Goal: Communication & Community: Ask a question

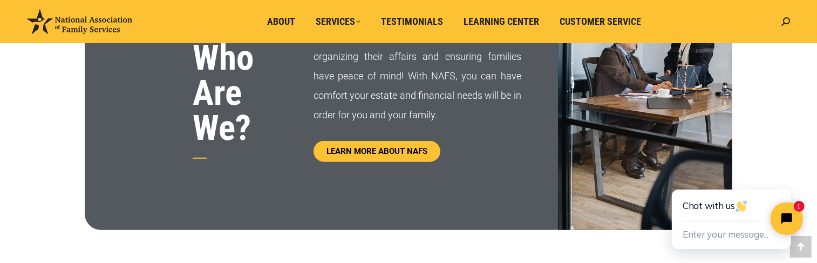
scroll to position [702, 0]
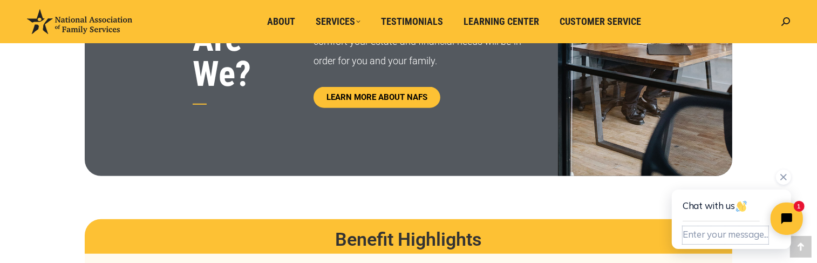
click at [699, 228] on button "Enter your message..." at bounding box center [725, 235] width 86 height 18
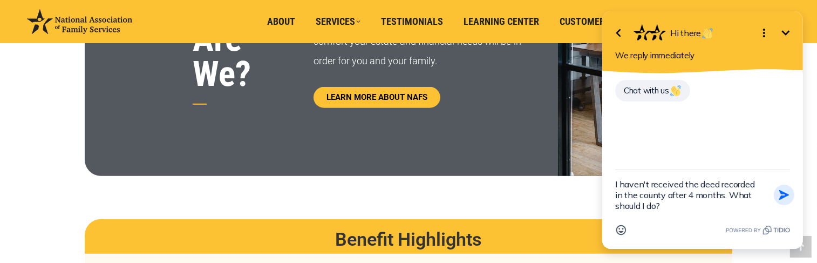
type textarea "I haven't received the deed recorded in the county after 4 months. What should …"
click at [780, 195] on icon "button" at bounding box center [784, 195] width 12 height 12
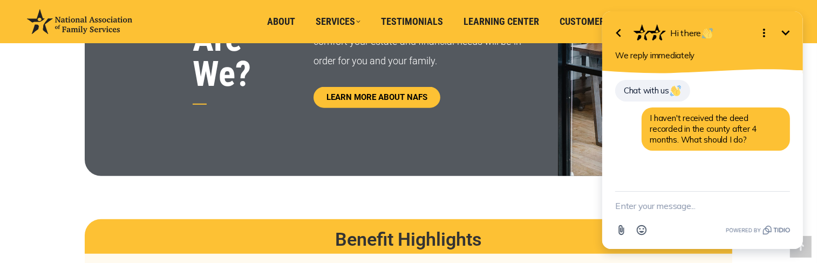
click at [750, 168] on div "Chat with us I haven't received the deed recorded in the county after 4 months.…" at bounding box center [702, 132] width 201 height 118
click at [771, 88] on div "Chat with us I haven't received the deed recorded in the county after 4 months.…" at bounding box center [702, 122] width 175 height 86
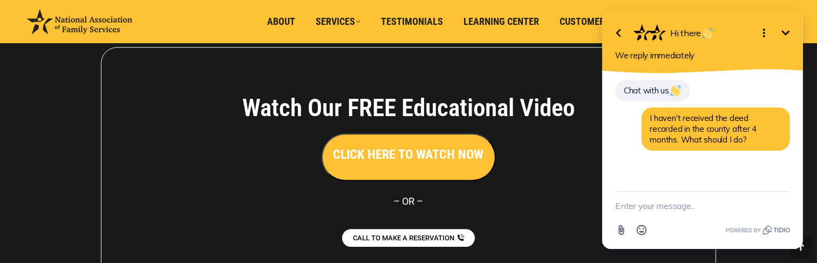
scroll to position [2410, 0]
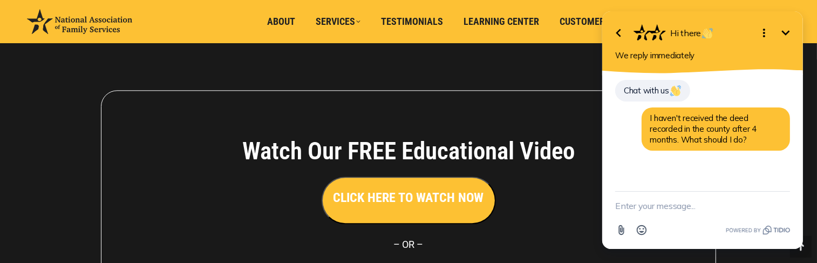
click at [718, 163] on div "Chat with us I haven't received the deed recorded in the county after 4 months.…" at bounding box center [702, 122] width 175 height 86
click at [745, 99] on div "Chat with us I haven't received the deed recorded in the county after 4 months.…" at bounding box center [702, 122] width 175 height 86
click at [657, 94] on span "Chat with us" at bounding box center [652, 90] width 58 height 10
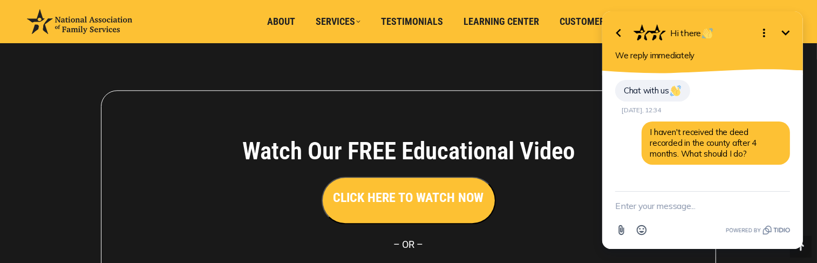
click at [716, 81] on div "Chat with us [DATE], 12:34 I haven't received the deed recorded in the county a…" at bounding box center [702, 129] width 175 height 100
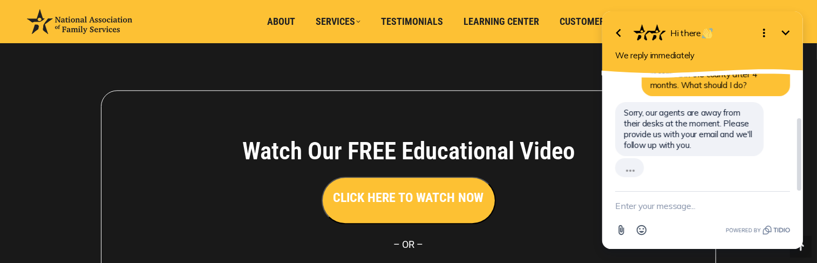
scroll to position [48, 0]
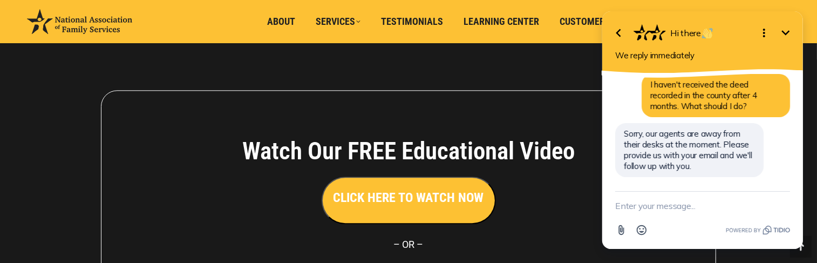
click at [696, 207] on textarea "New message" at bounding box center [702, 206] width 175 height 28
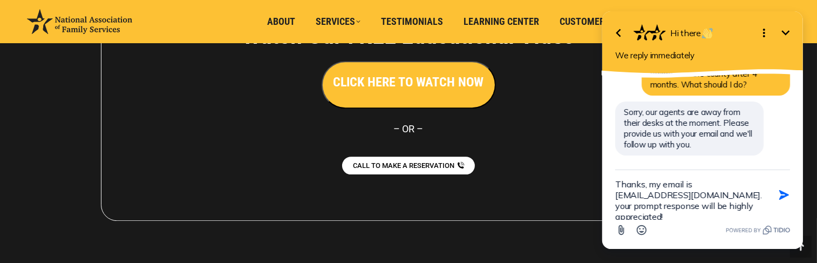
scroll to position [2572, 0]
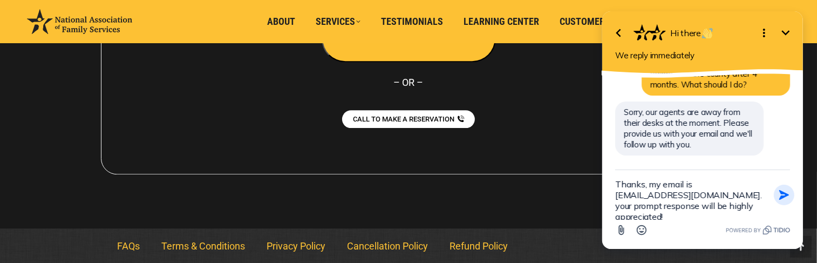
type textarea "Thanks, my email is [EMAIL_ADDRESS][DOMAIN_NAME]. your prompt response will be …"
click at [778, 195] on icon "button" at bounding box center [784, 195] width 12 height 12
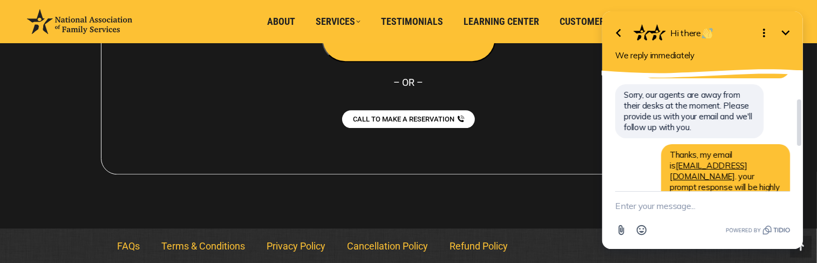
scroll to position [108, 0]
